Goal: Navigation & Orientation: Find specific page/section

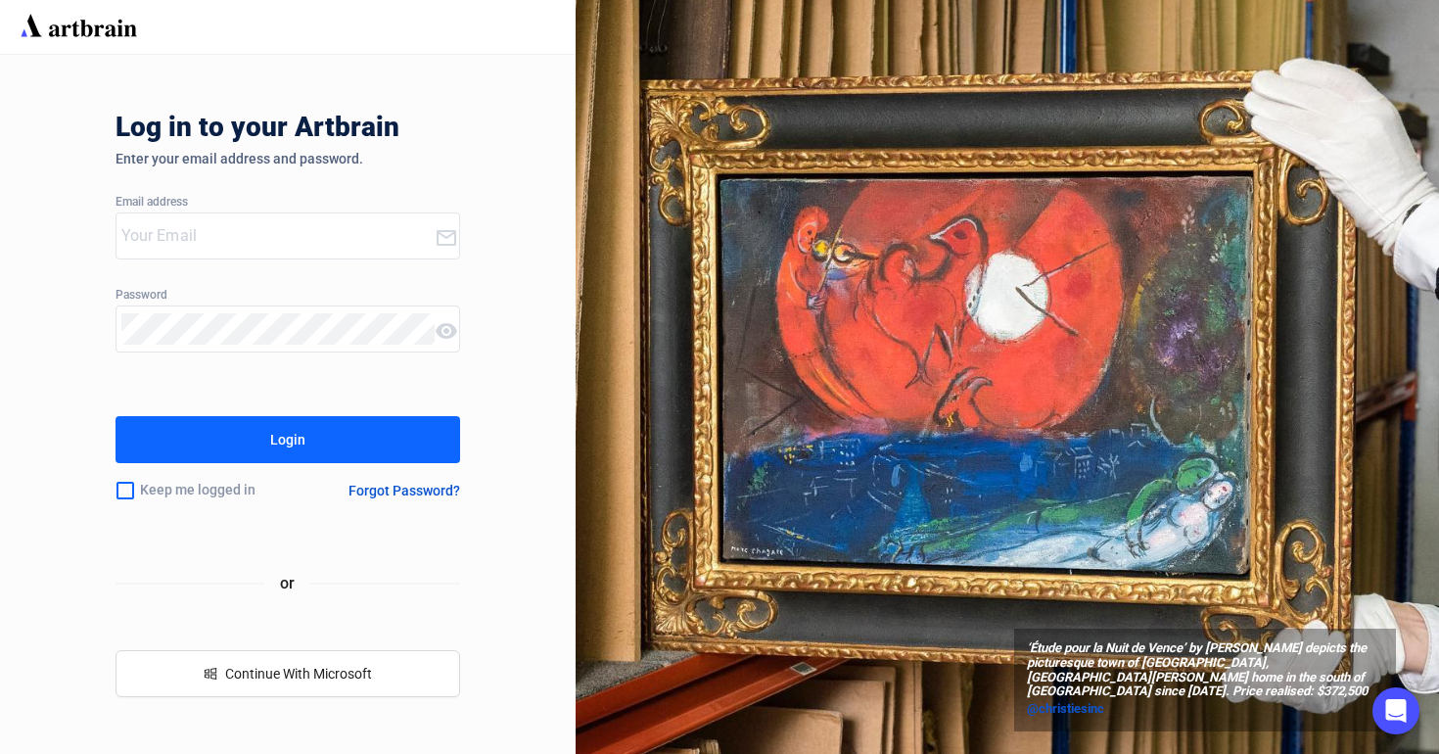
type input "[PERSON_NAME][EMAIL_ADDRESS][DOMAIN_NAME]"
click at [311, 435] on button "Login" at bounding box center [287, 439] width 345 height 47
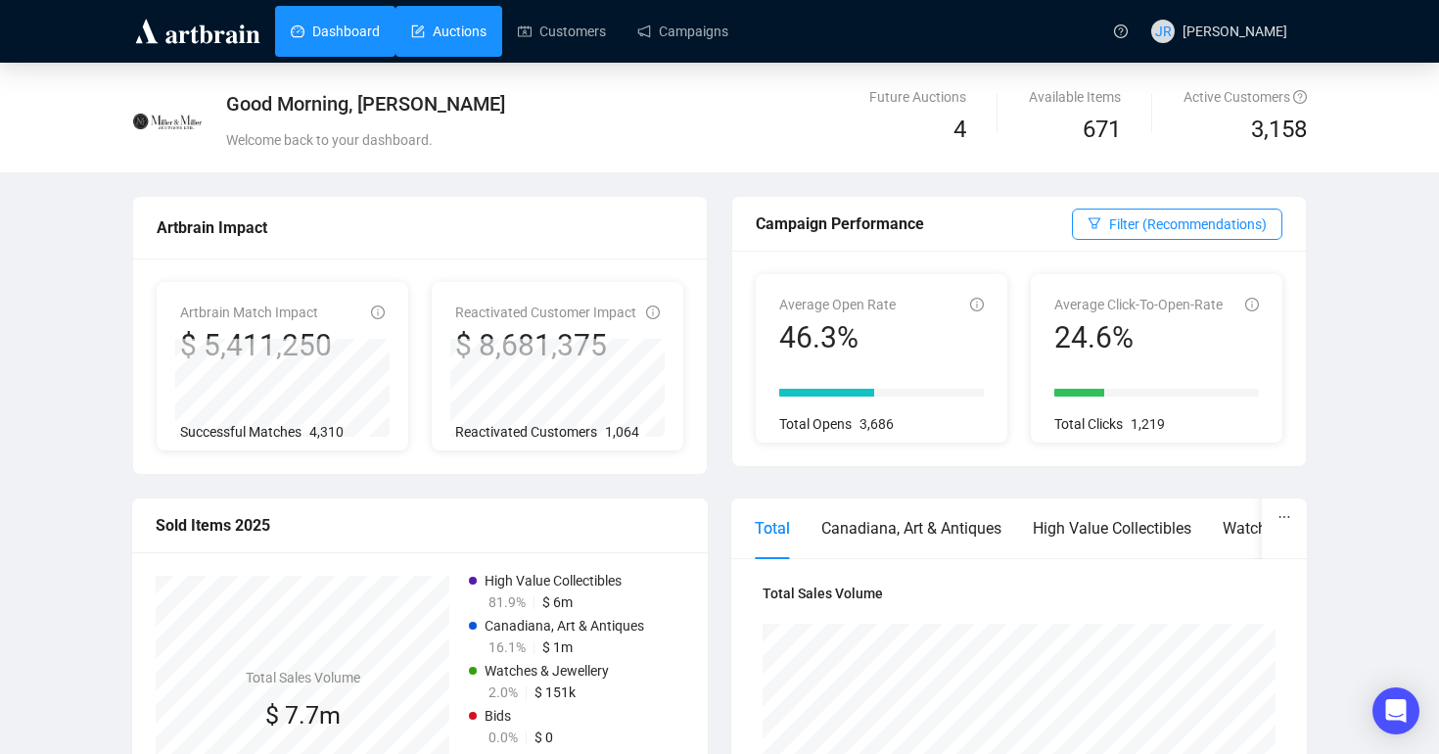
click at [446, 36] on link "Auctions" at bounding box center [448, 31] width 75 height 51
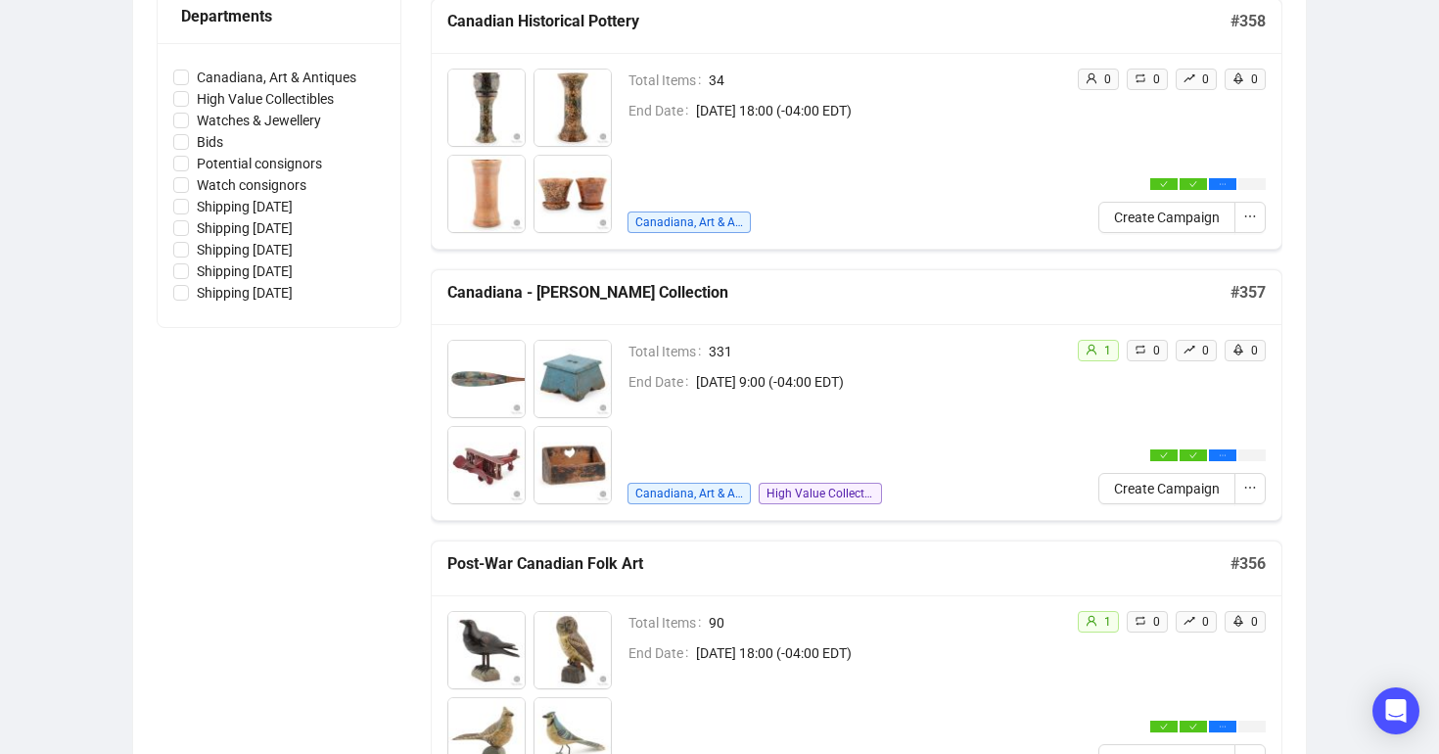
scroll to position [585, 0]
